Goal: Information Seeking & Learning: Understand process/instructions

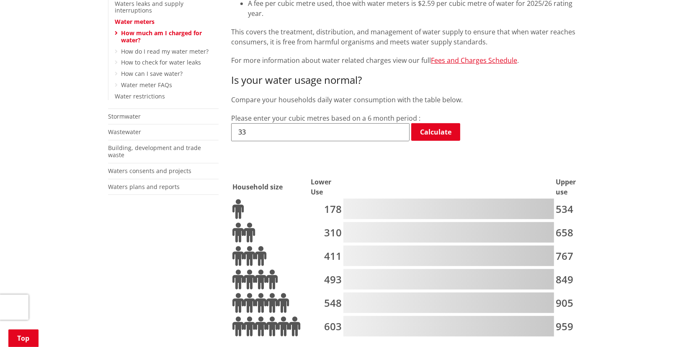
drag, startPoint x: 258, startPoint y: 124, endPoint x: 234, endPoint y: 126, distance: 24.7
click at [234, 126] on input "33" at bounding box center [320, 132] width 178 height 18
type input "236"
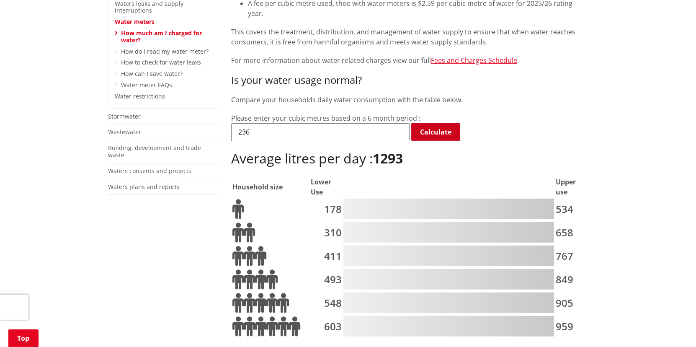
click at [431, 124] on link "Calculate" at bounding box center [435, 132] width 49 height 18
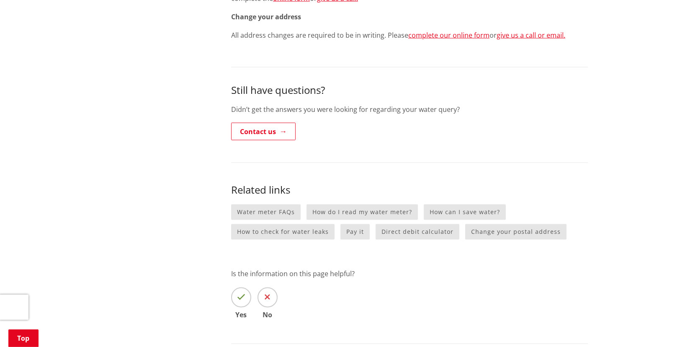
scroll to position [1131, 0]
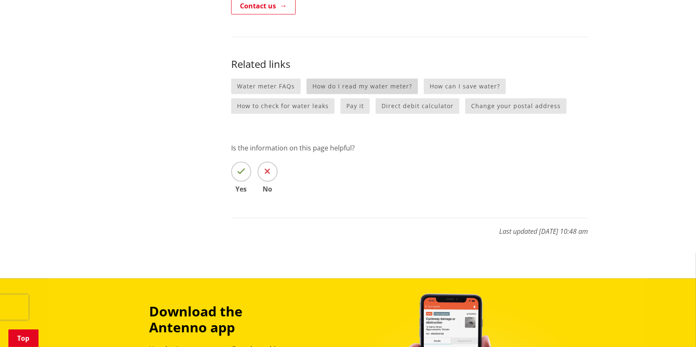
click at [358, 84] on link "How do I read my water meter?" at bounding box center [362, 87] width 111 height 16
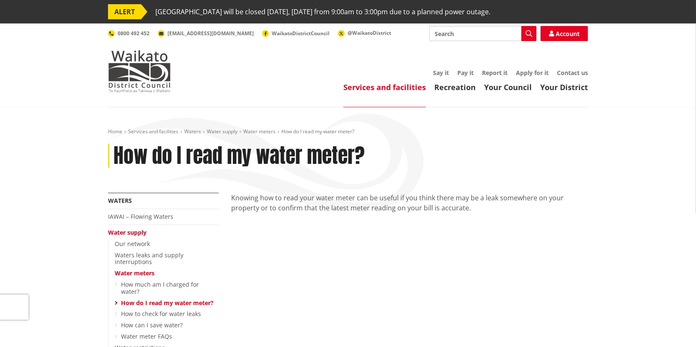
scroll to position [126, 0]
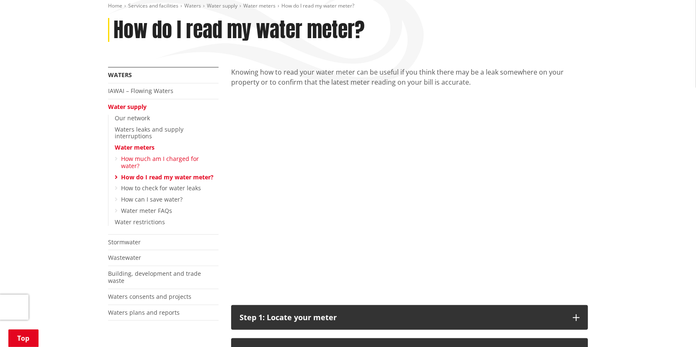
click at [139, 155] on link "How much am I charged for water?" at bounding box center [160, 162] width 78 height 15
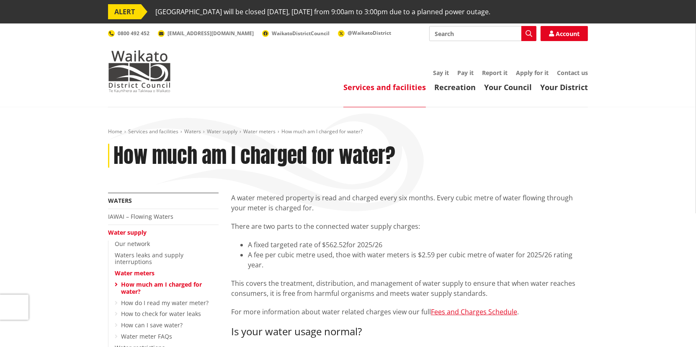
scroll to position [251, 0]
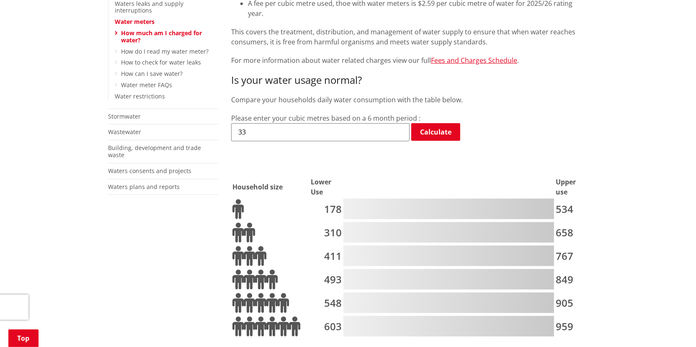
drag, startPoint x: 258, startPoint y: 121, endPoint x: 220, endPoint y: 121, distance: 37.7
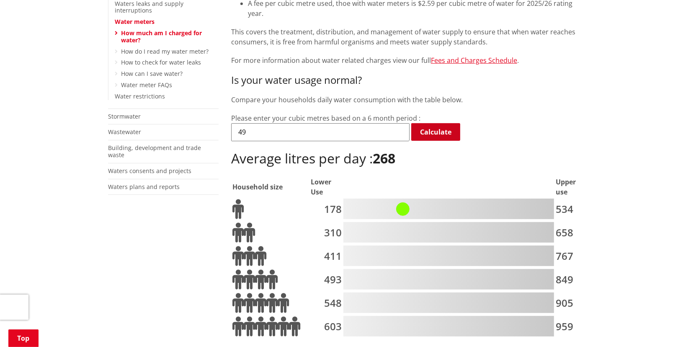
type input "49"
click at [423, 123] on link "Calculate" at bounding box center [435, 132] width 49 height 18
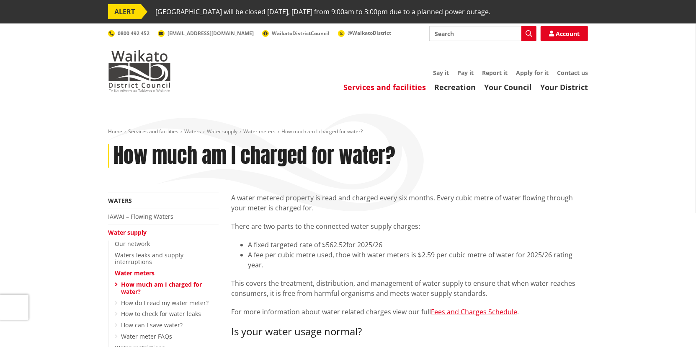
scroll to position [126, 0]
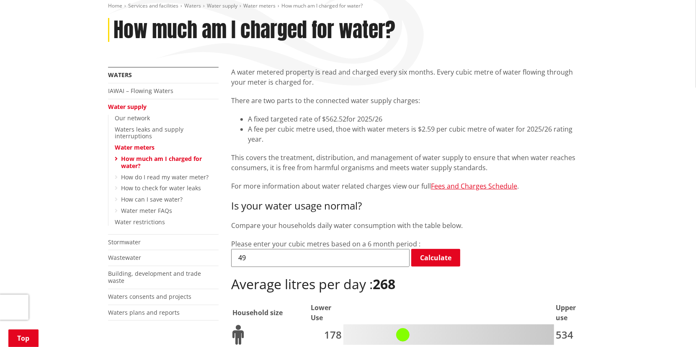
click at [588, 249] on div "49 Calculate" at bounding box center [409, 258] width 357 height 19
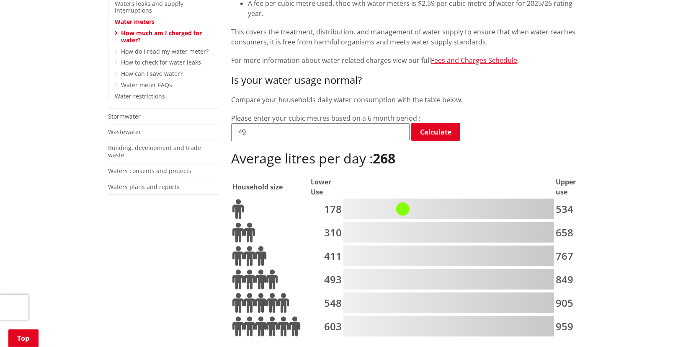
drag, startPoint x: 274, startPoint y: 122, endPoint x: 229, endPoint y: 123, distance: 44.8
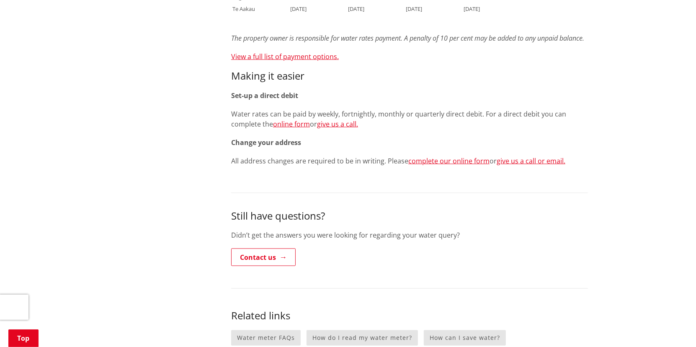
scroll to position [1005, 0]
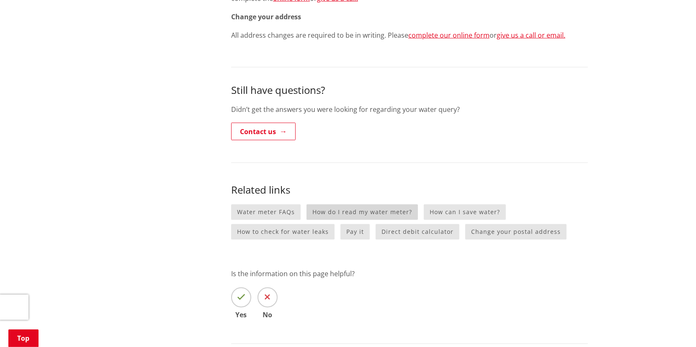
type input "43"
click at [357, 208] on link "How do I read my water meter?" at bounding box center [362, 212] width 111 height 16
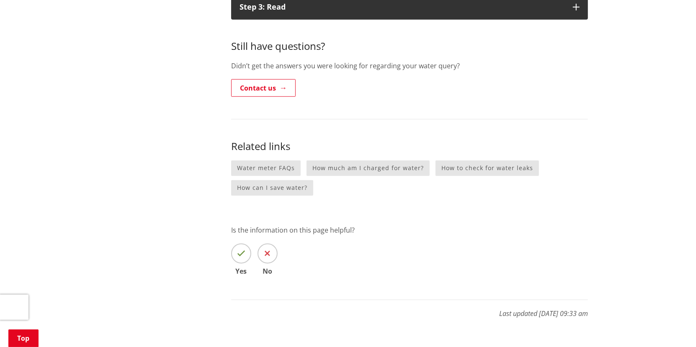
scroll to position [377, 0]
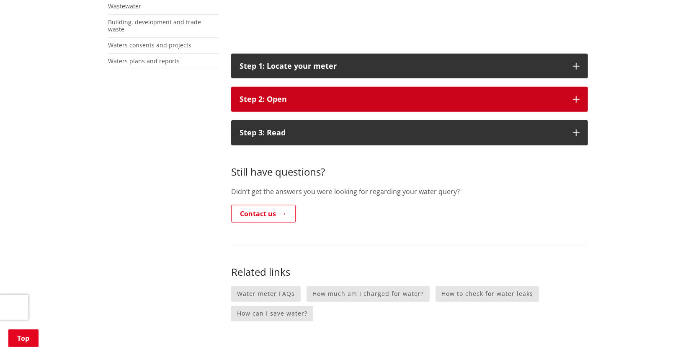
click at [576, 100] on icon "button" at bounding box center [576, 99] width 7 height 7
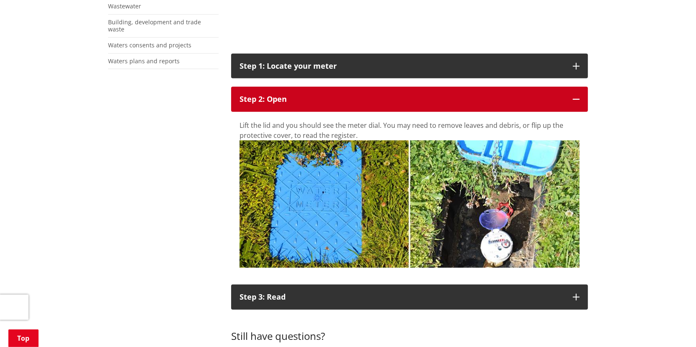
scroll to position [503, 0]
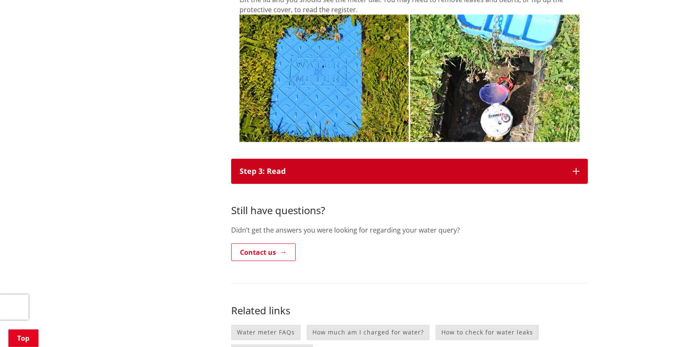
click at [572, 173] on button "Step 3: Read" at bounding box center [409, 171] width 357 height 25
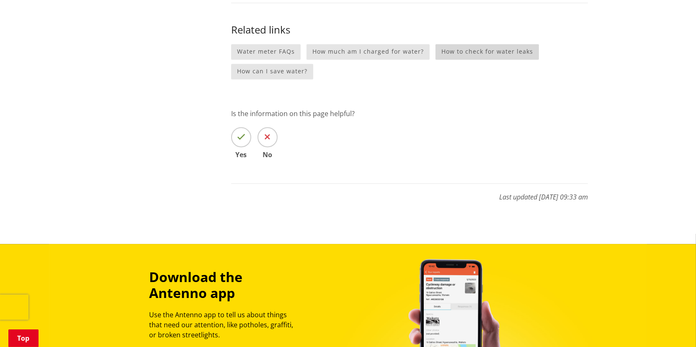
scroll to position [1131, 0]
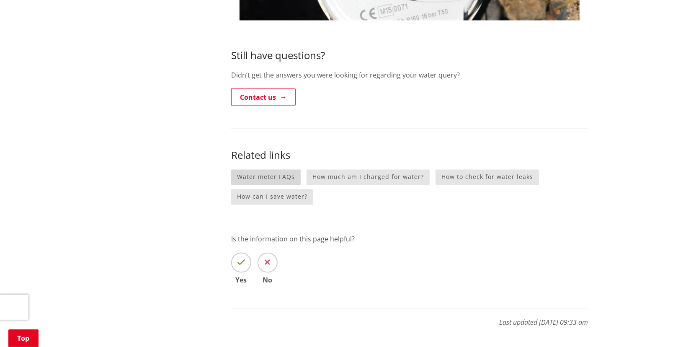
click at [261, 179] on link "Water meter FAQs" at bounding box center [266, 178] width 70 height 16
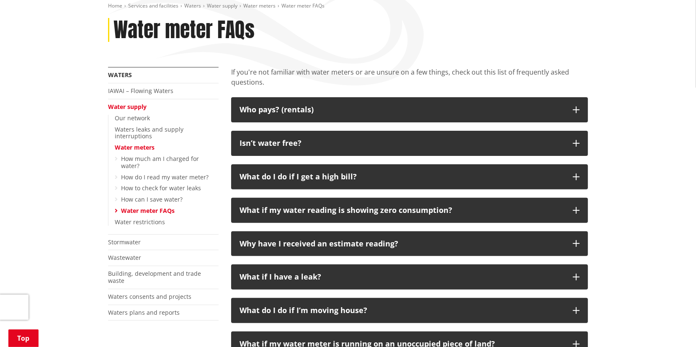
scroll to position [251, 0]
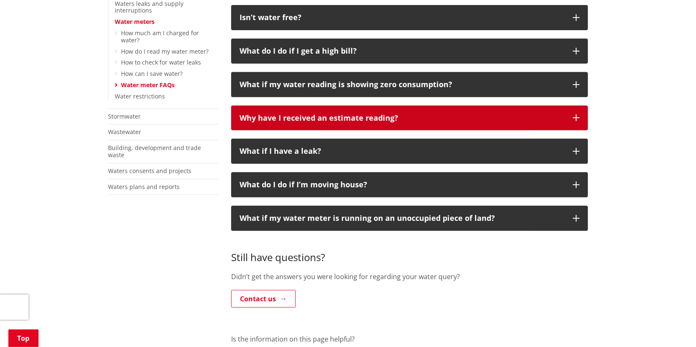
click at [576, 115] on icon "button" at bounding box center [576, 117] width 7 height 7
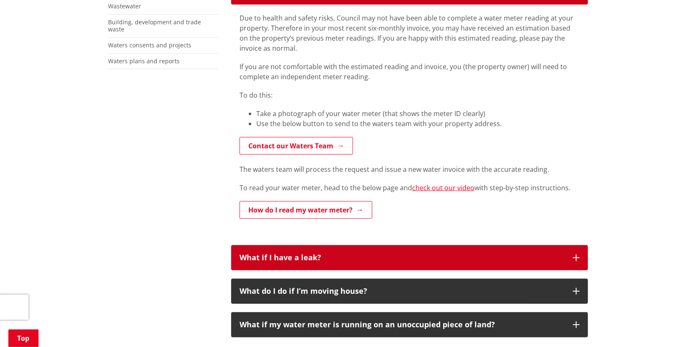
scroll to position [503, 0]
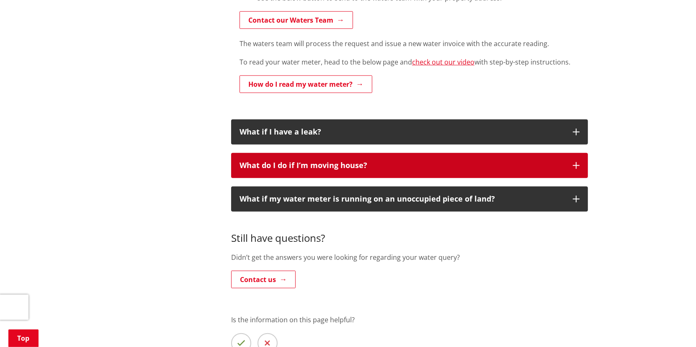
click at [575, 165] on icon "button" at bounding box center [576, 165] width 7 height 7
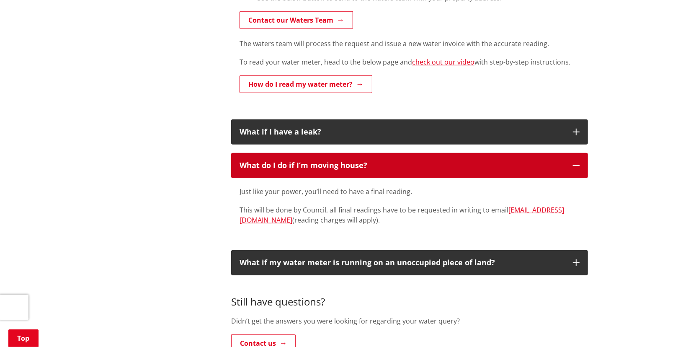
click at [578, 165] on icon "button" at bounding box center [576, 165] width 7 height 7
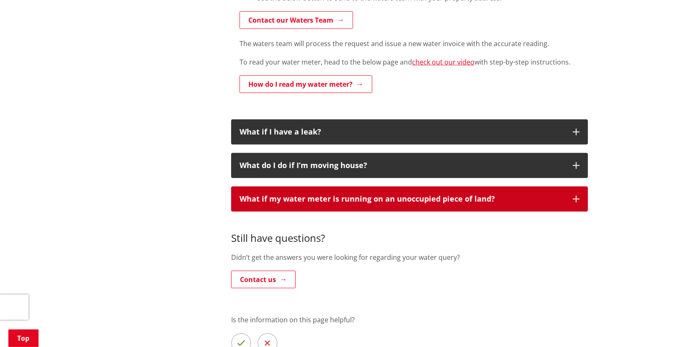
click at [575, 196] on icon "button" at bounding box center [576, 199] width 7 height 7
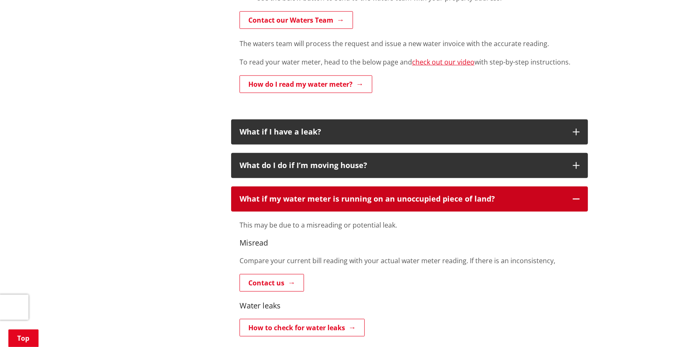
click at [575, 196] on icon "button" at bounding box center [576, 199] width 7 height 7
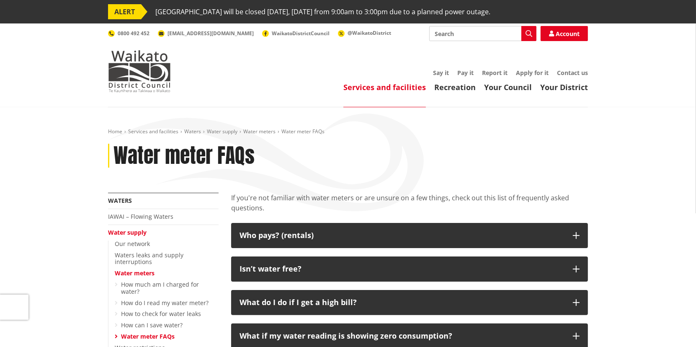
scroll to position [126, 0]
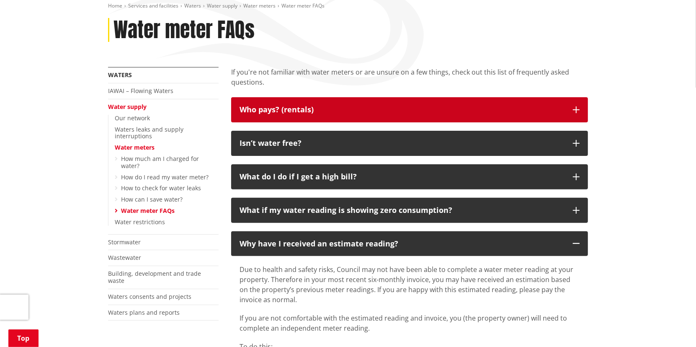
click at [576, 109] on icon "button" at bounding box center [576, 109] width 7 height 7
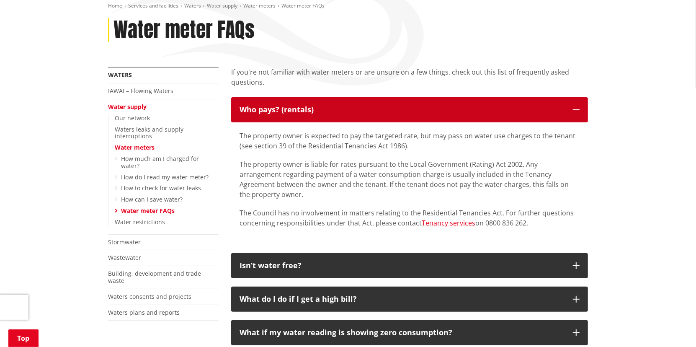
scroll to position [251, 0]
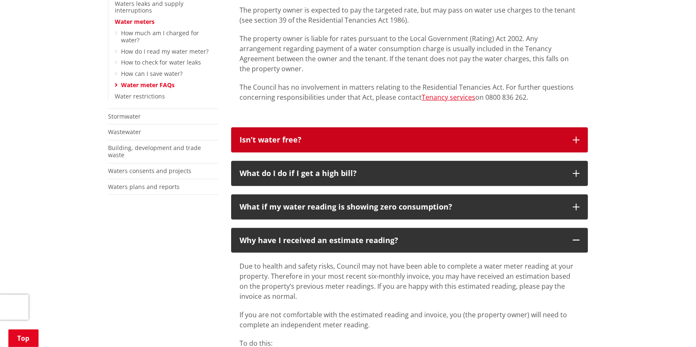
click at [573, 137] on icon "button" at bounding box center [576, 140] width 7 height 7
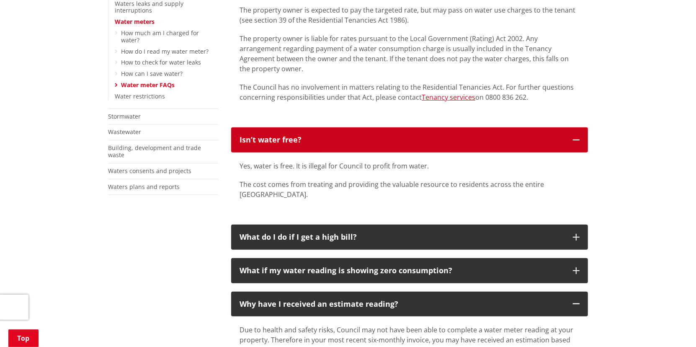
click at [577, 137] on icon "button" at bounding box center [576, 140] width 7 height 7
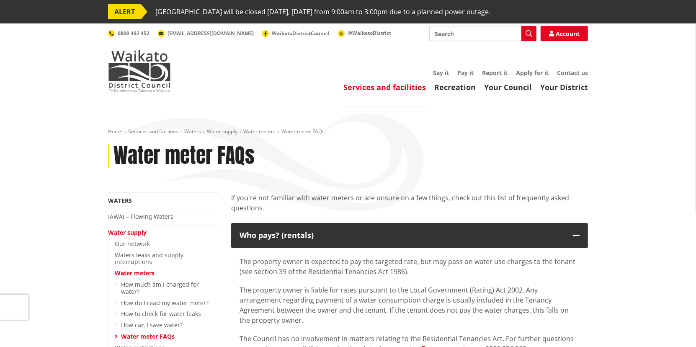
scroll to position [126, 0]
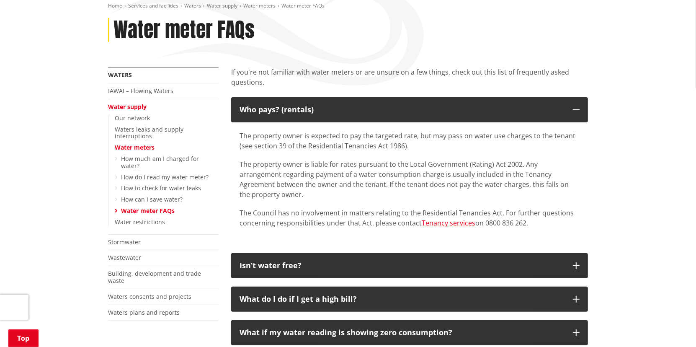
click at [118, 155] on ul "How much am I charged for water? How do I read my water meter? How to check for…" at bounding box center [167, 184] width 104 height 59
click at [115, 174] on icon at bounding box center [116, 177] width 3 height 6
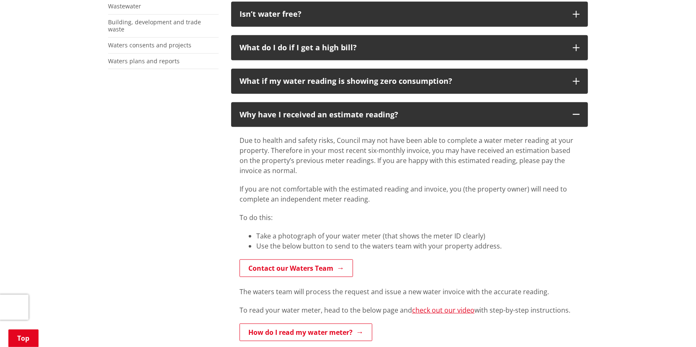
scroll to position [0, 0]
